Goal: Information Seeking & Learning: Find specific fact

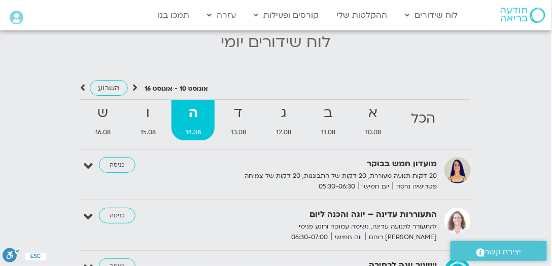
scroll to position [1005, 0]
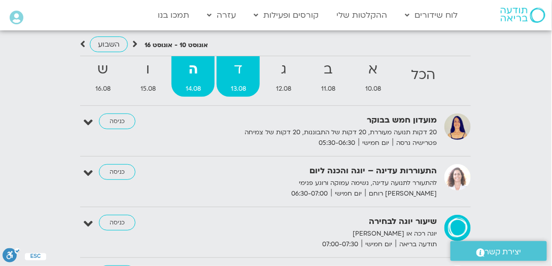
click at [240, 75] on strong "ד" at bounding box center [238, 69] width 43 height 23
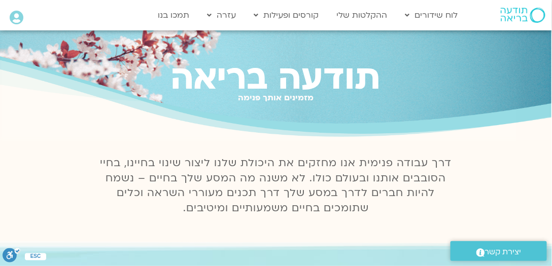
scroll to position [0, 0]
click at [370, 15] on link "ההקלטות שלי" at bounding box center [362, 15] width 61 height 19
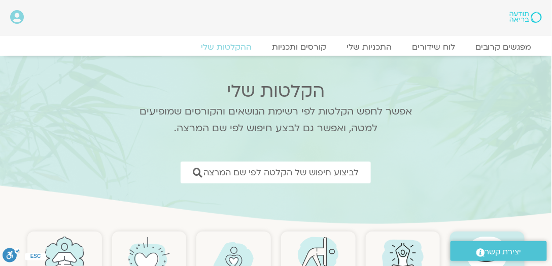
scroll to position [77, 0]
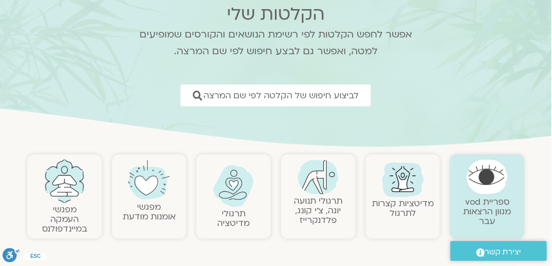
click at [243, 207] on link at bounding box center [233, 186] width 64 height 42
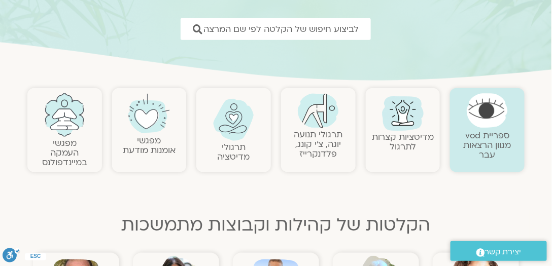
scroll to position [154, 0]
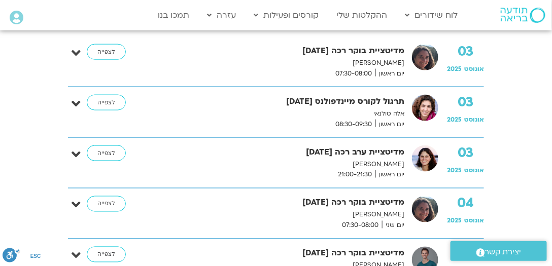
scroll to position [309, 0]
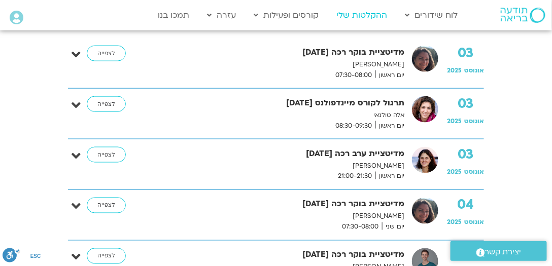
click at [358, 16] on link "ההקלטות שלי" at bounding box center [362, 15] width 61 height 19
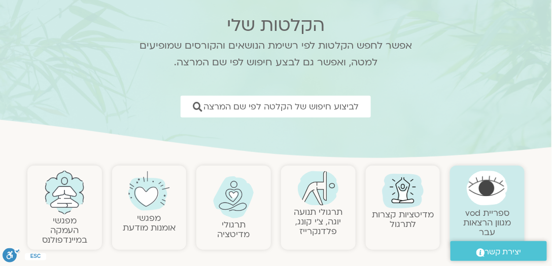
scroll to position [77, 0]
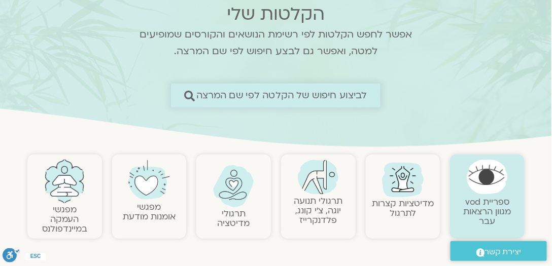
click at [354, 91] on span "לביצוע חיפוש של הקלטה לפי שם המרצה" at bounding box center [281, 95] width 171 height 11
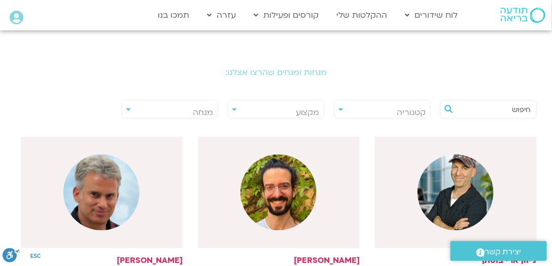
scroll to position [154, 0]
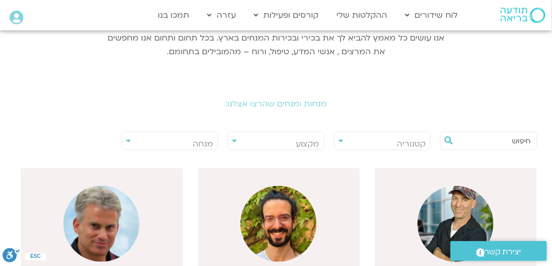
click at [512, 141] on input "text" at bounding box center [493, 140] width 75 height 17
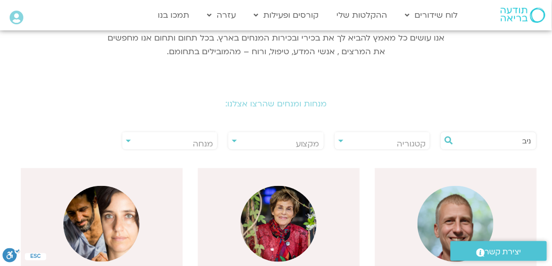
scroll to position [232, 0]
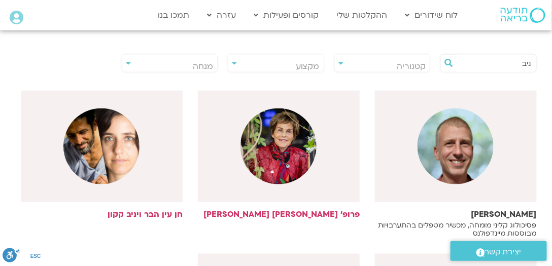
type input "ניב"
click at [451, 153] on img at bounding box center [456, 147] width 76 height 76
click at [520, 212] on h6 "ניב אידלמן" at bounding box center [456, 214] width 162 height 9
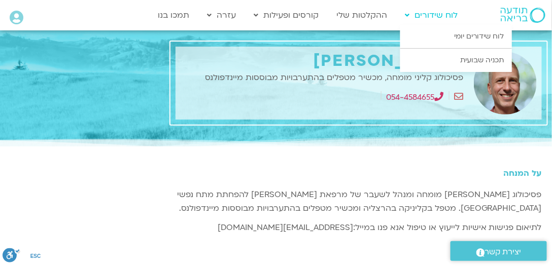
click at [434, 15] on link "לוח שידורים" at bounding box center [431, 15] width 63 height 19
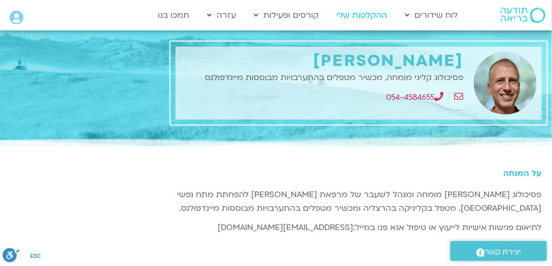
click at [369, 13] on link "ההקלטות שלי" at bounding box center [362, 15] width 61 height 19
